Goal: Information Seeking & Learning: Learn about a topic

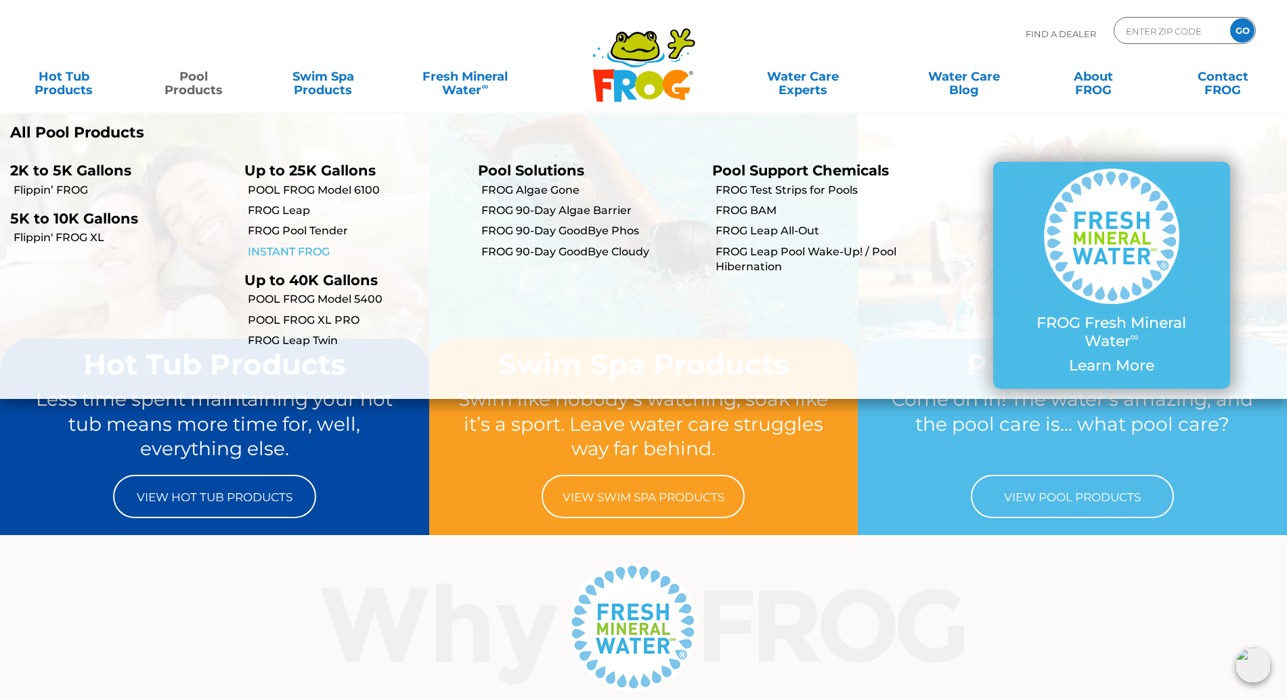
click at [294, 251] on link "INSTANT FROG" at bounding box center [358, 251] width 221 height 15
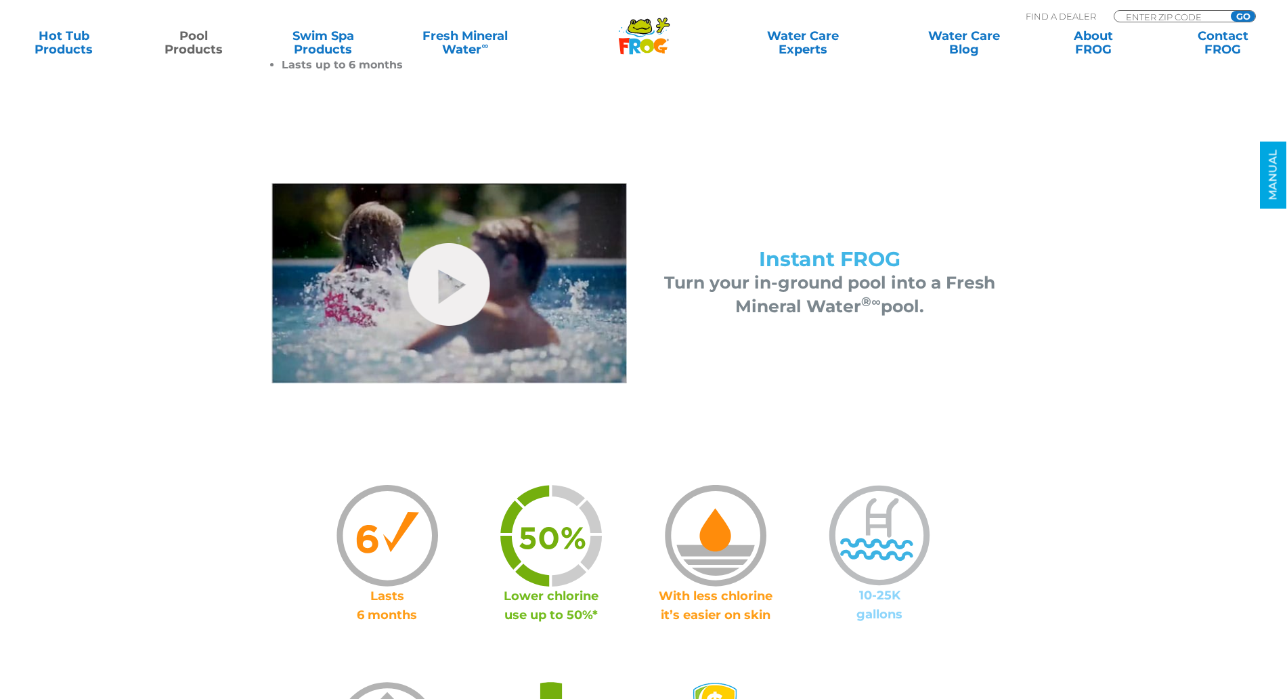
scroll to position [508, 0]
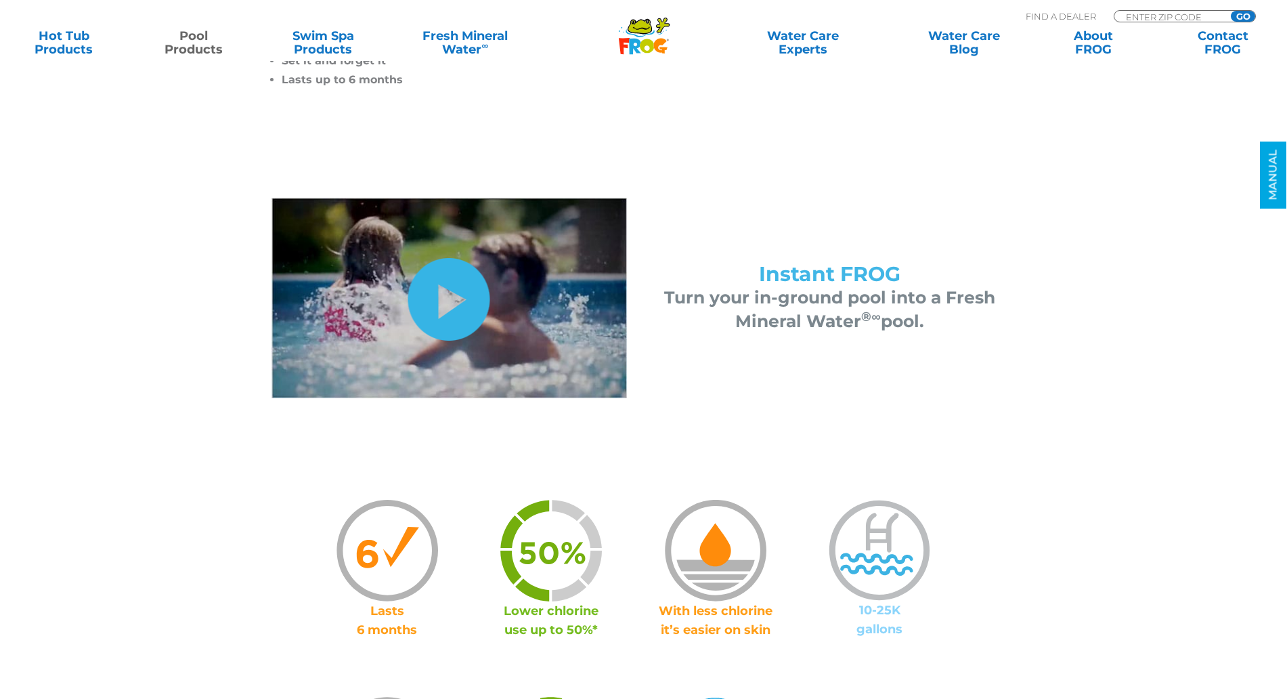
click at [462, 306] on link "hide-me" at bounding box center [449, 299] width 82 height 83
